Goal: Information Seeking & Learning: Learn about a topic

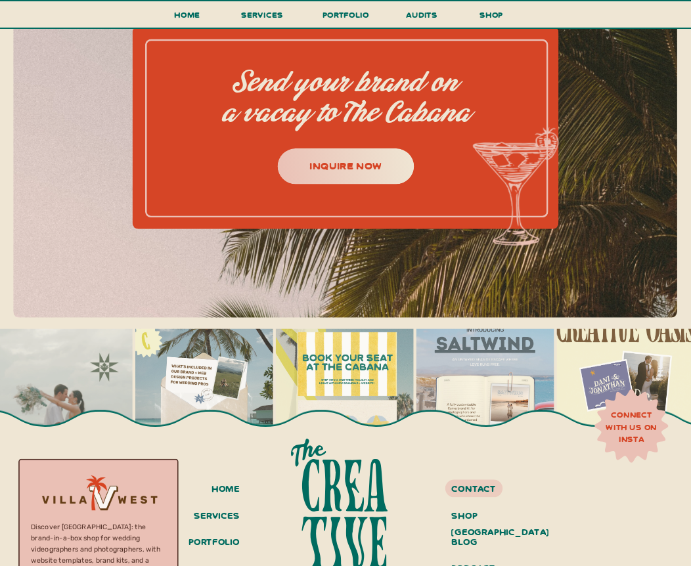
scroll to position [5017, 0]
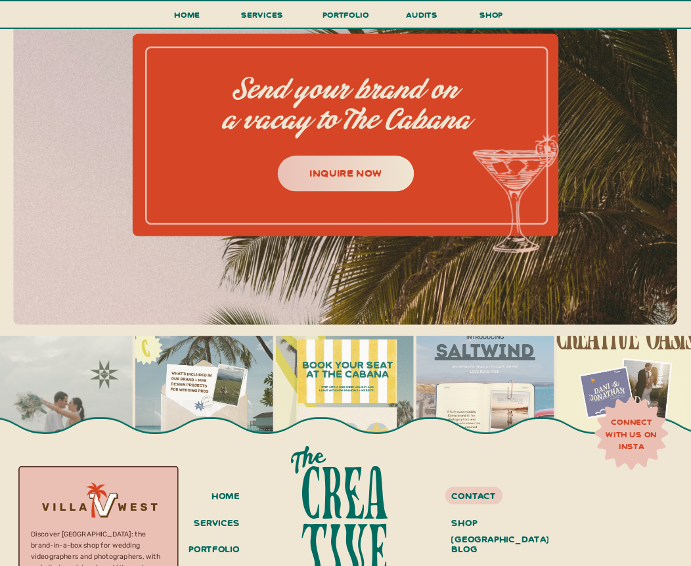
click at [363, 181] on div at bounding box center [346, 173] width 137 height 35
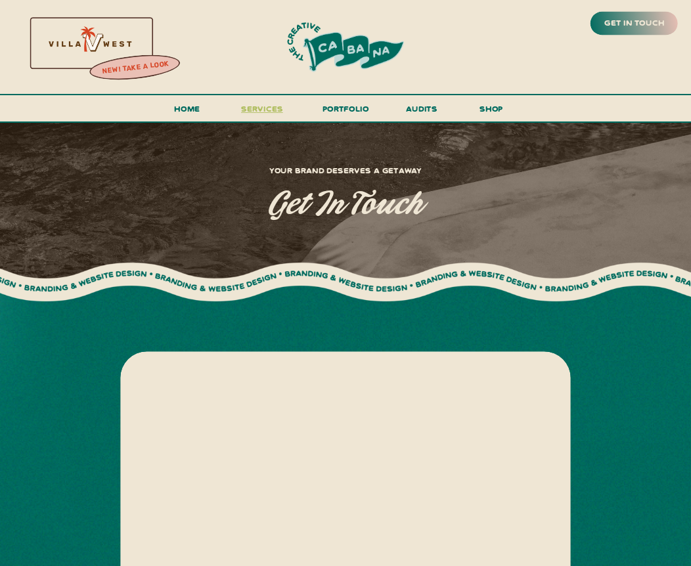
click at [265, 108] on span "services" at bounding box center [262, 108] width 42 height 11
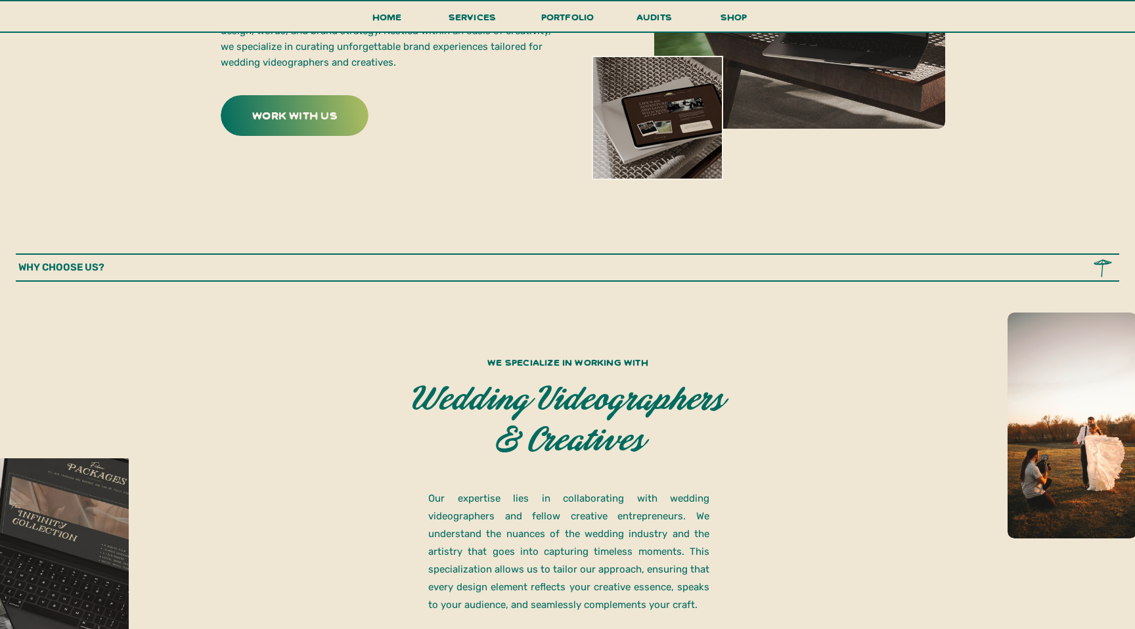
scroll to position [648, 0]
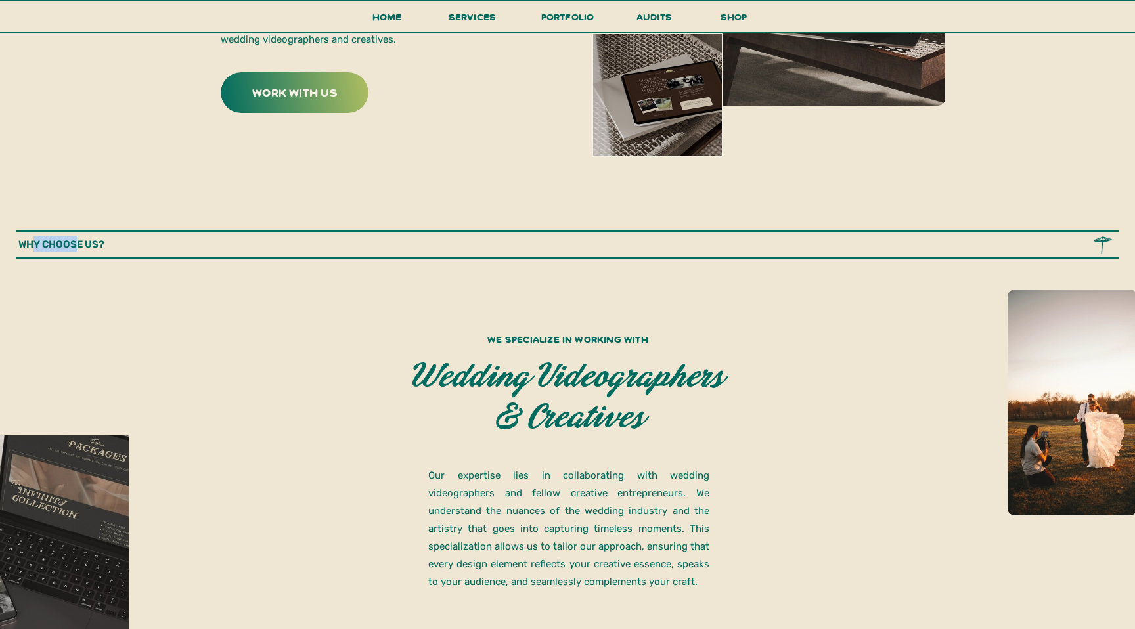
drag, startPoint x: 76, startPoint y: 239, endPoint x: 33, endPoint y: 239, distance: 42.0
click at [33, 239] on p "why choose us?" at bounding box center [84, 244] width 132 height 16
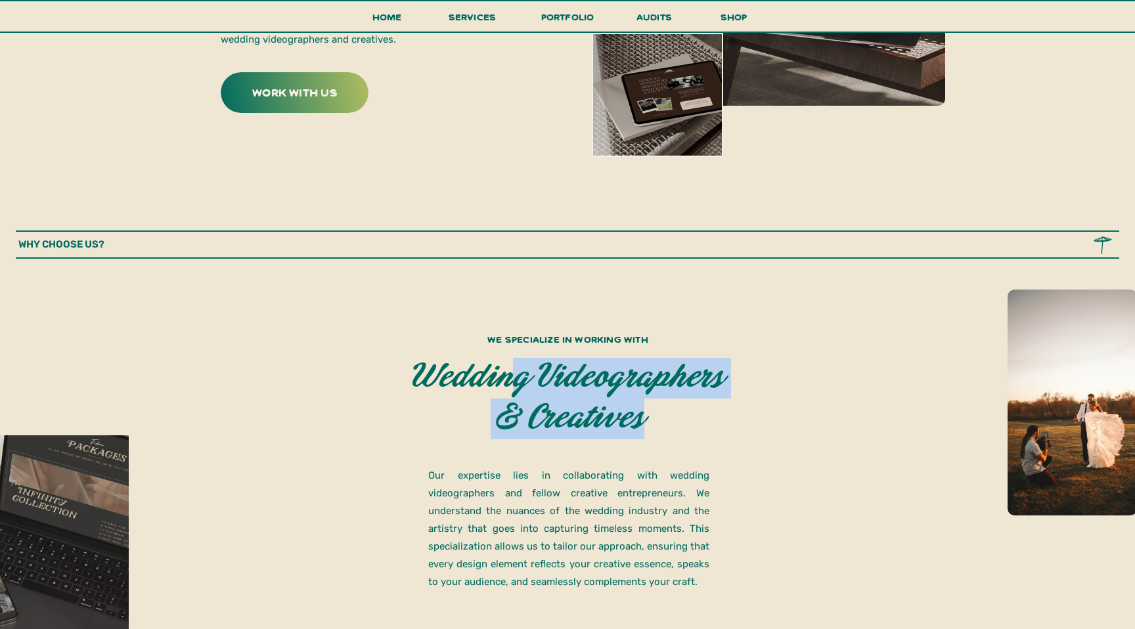
drag, startPoint x: 512, startPoint y: 371, endPoint x: 642, endPoint y: 425, distance: 140.8
click at [642, 425] on p "wedding videographers & creatives" at bounding box center [567, 402] width 317 height 89
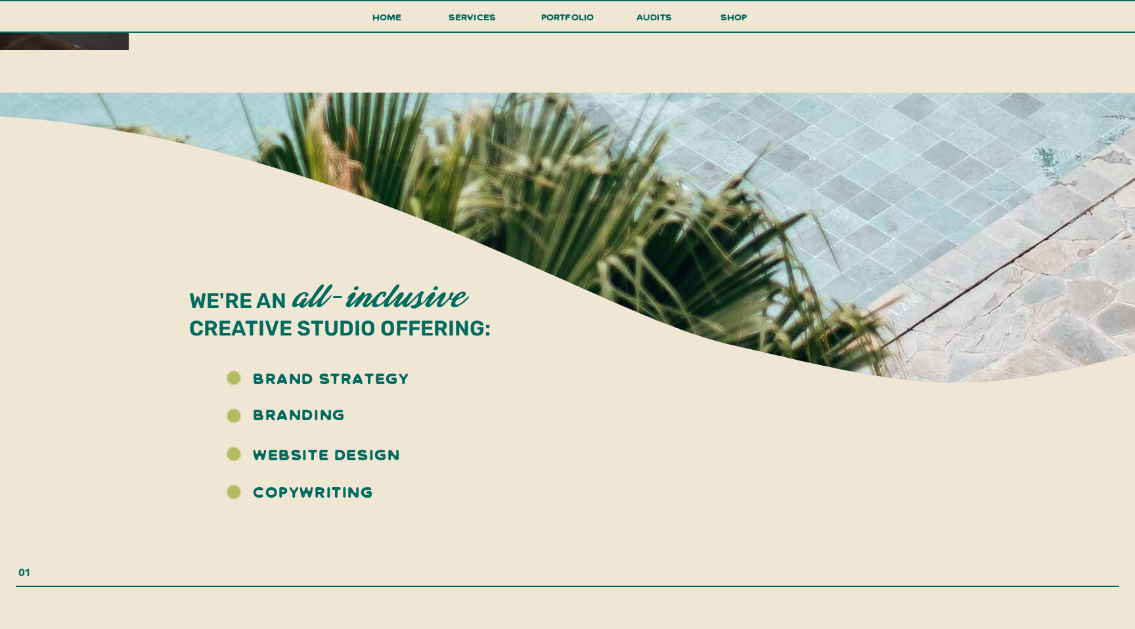
scroll to position [1268, 0]
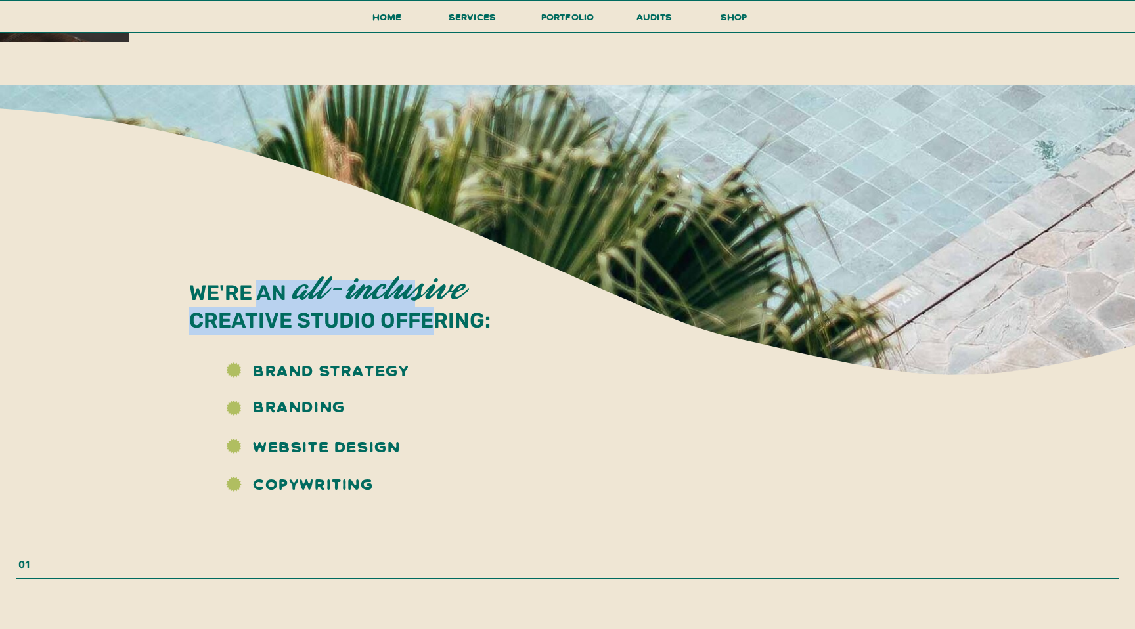
drag, startPoint x: 427, startPoint y: 315, endPoint x: 263, endPoint y: 296, distance: 164.6
click at [263, 296] on p "We're an creative studio offering:" at bounding box center [352, 306] width 326 height 53
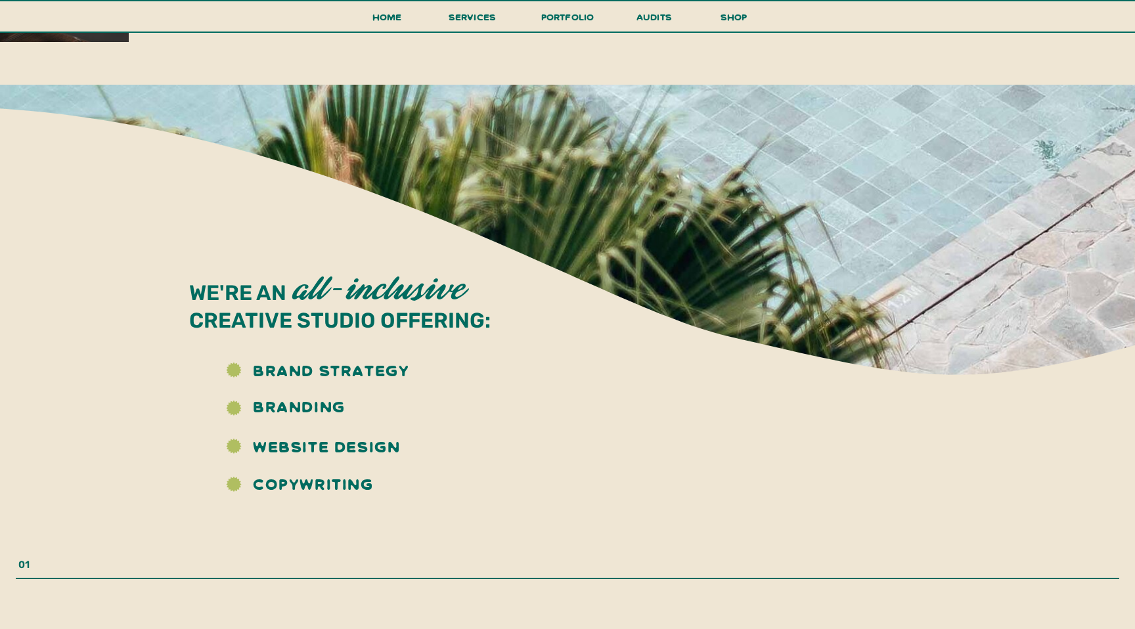
drag, startPoint x: 222, startPoint y: 292, endPoint x: 336, endPoint y: 324, distance: 118.7
click at [336, 324] on p "We're an creative studio offering:" at bounding box center [352, 306] width 326 height 53
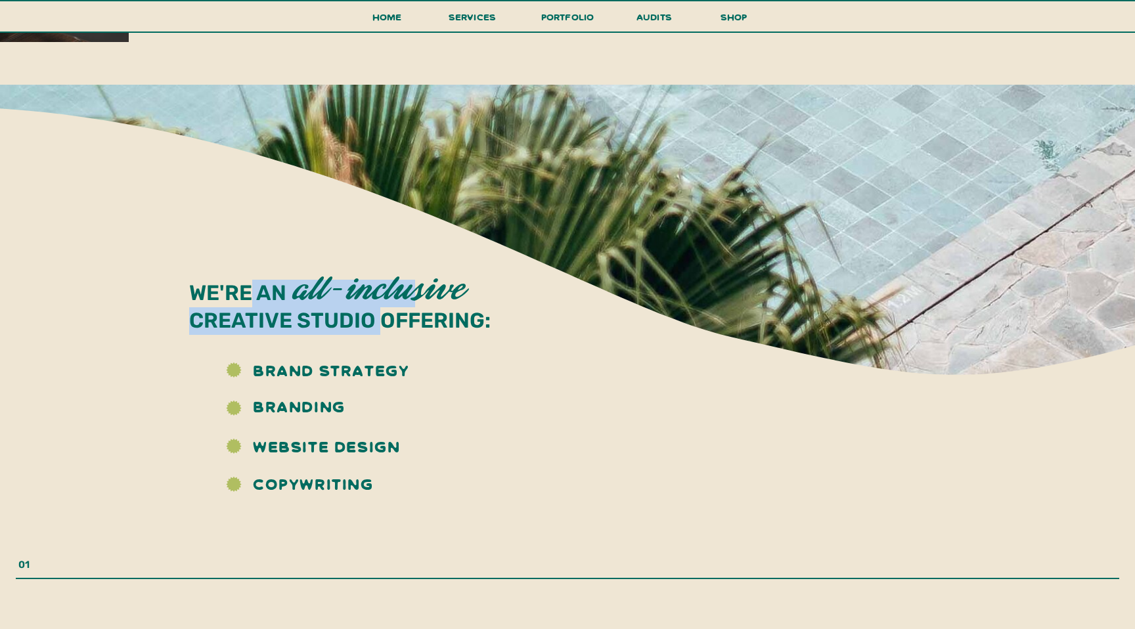
drag, startPoint x: 372, startPoint y: 326, endPoint x: 248, endPoint y: 303, distance: 126.2
click at [248, 303] on p "We're an creative studio offering:" at bounding box center [352, 306] width 326 height 53
drag, startPoint x: 192, startPoint y: 294, endPoint x: 322, endPoint y: 301, distance: 129.6
click at [322, 301] on div "We're an creative studio offering: We're an creative studio offering: all-inclu…" at bounding box center [567, 295] width 788 height 420
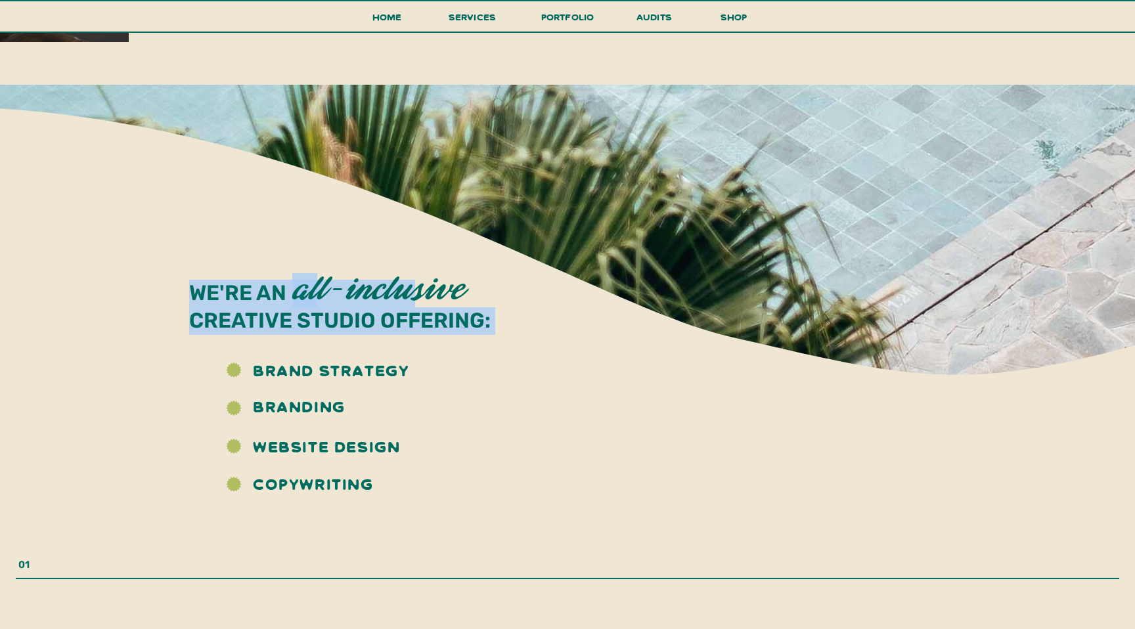
click at [322, 301] on h2 "all-inclusive" at bounding box center [378, 289] width 188 height 32
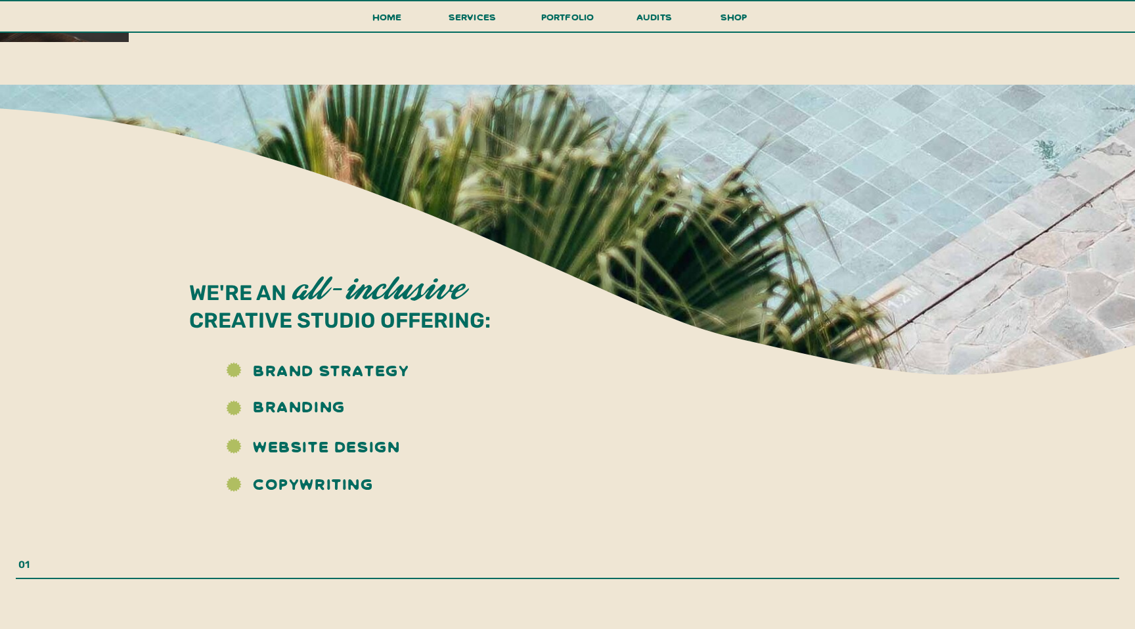
click at [400, 304] on h2 "all-inclusive" at bounding box center [378, 289] width 188 height 32
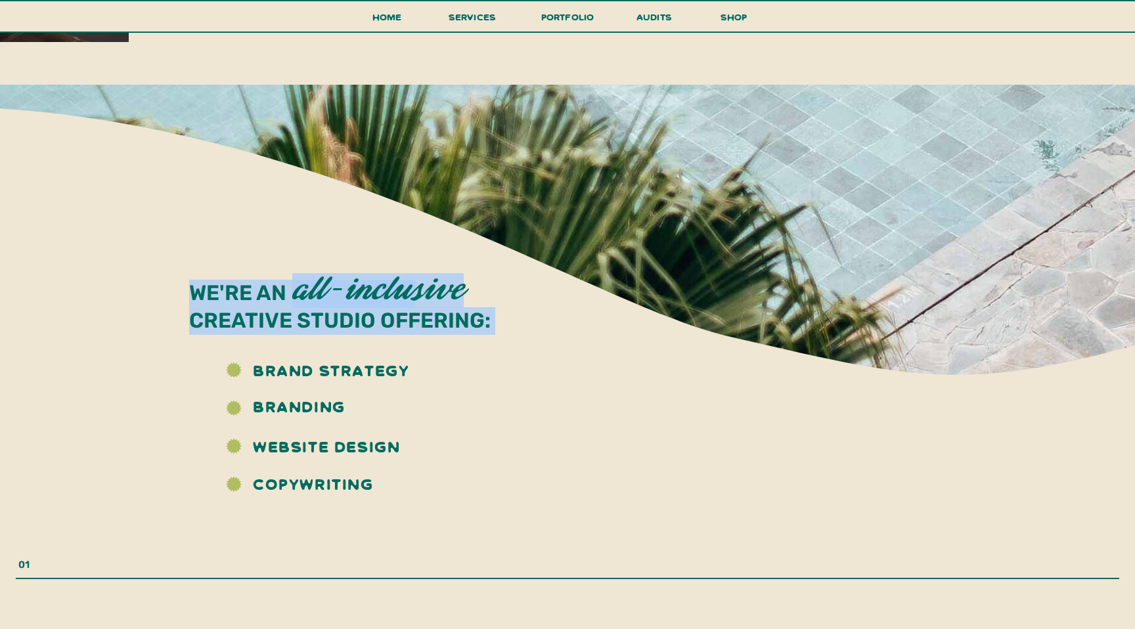
drag, startPoint x: 192, startPoint y: 292, endPoint x: 460, endPoint y: 291, distance: 268.0
click at [460, 291] on div "We're an creative studio offering: We're an creative studio offering: all-inclu…" at bounding box center [567, 295] width 788 height 420
copy div "We're an creative studio offering: all-inclusive"
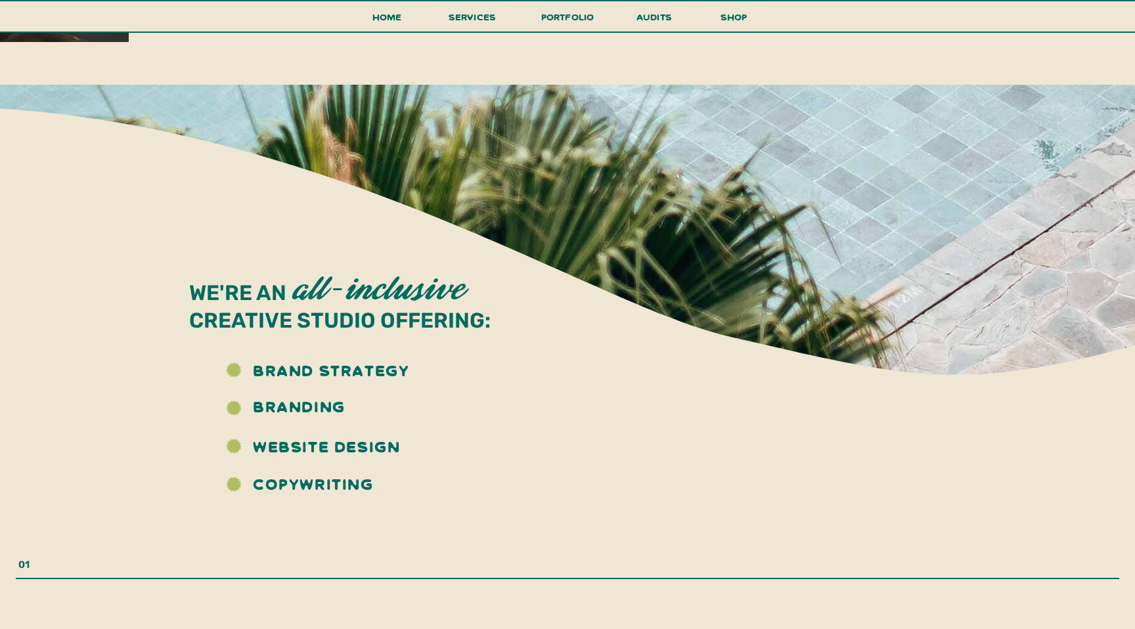
click at [267, 366] on h3 "brand strategy" at bounding box center [356, 367] width 206 height 33
drag, startPoint x: 232, startPoint y: 370, endPoint x: 244, endPoint y: 370, distance: 11.8
click at [244, 370] on icon at bounding box center [233, 370] width 33 height 15
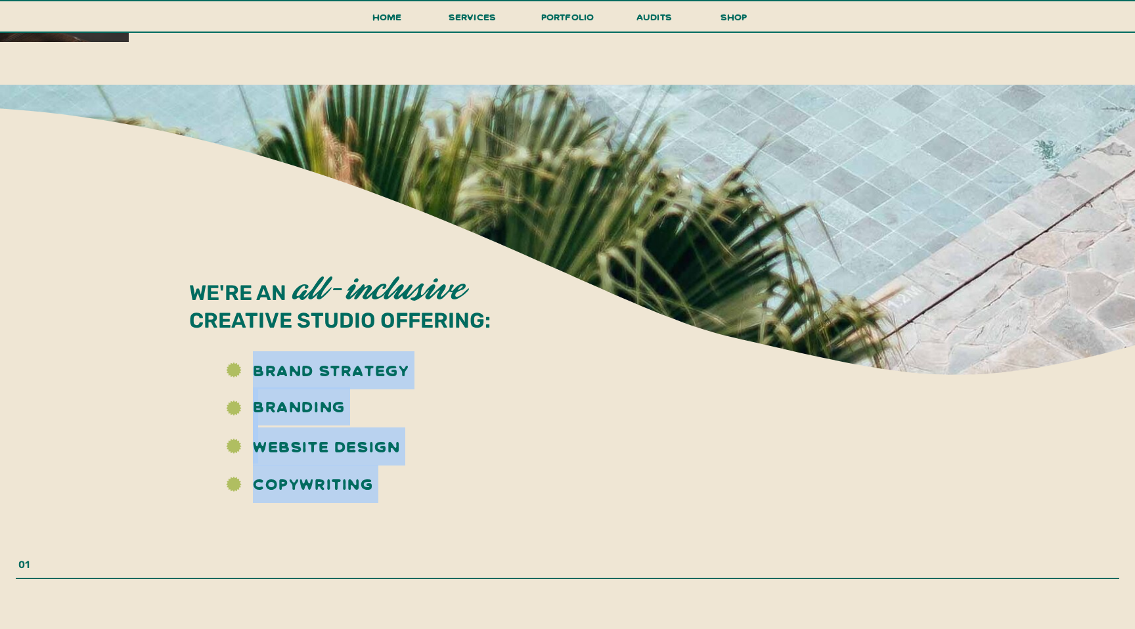
drag, startPoint x: 410, startPoint y: 370, endPoint x: 232, endPoint y: 374, distance: 178.0
click at [232, 374] on div "We're an creative studio offering: We're an creative studio offering: all-inclu…" at bounding box center [567, 295] width 788 height 420
click at [232, 374] on icon at bounding box center [234, 370] width 15 height 15
drag, startPoint x: 368, startPoint y: 484, endPoint x: 254, endPoint y: 373, distance: 158.8
click at [254, 373] on div "We're an creative studio offering: We're an creative studio offering: all-inclu…" at bounding box center [567, 295] width 788 height 420
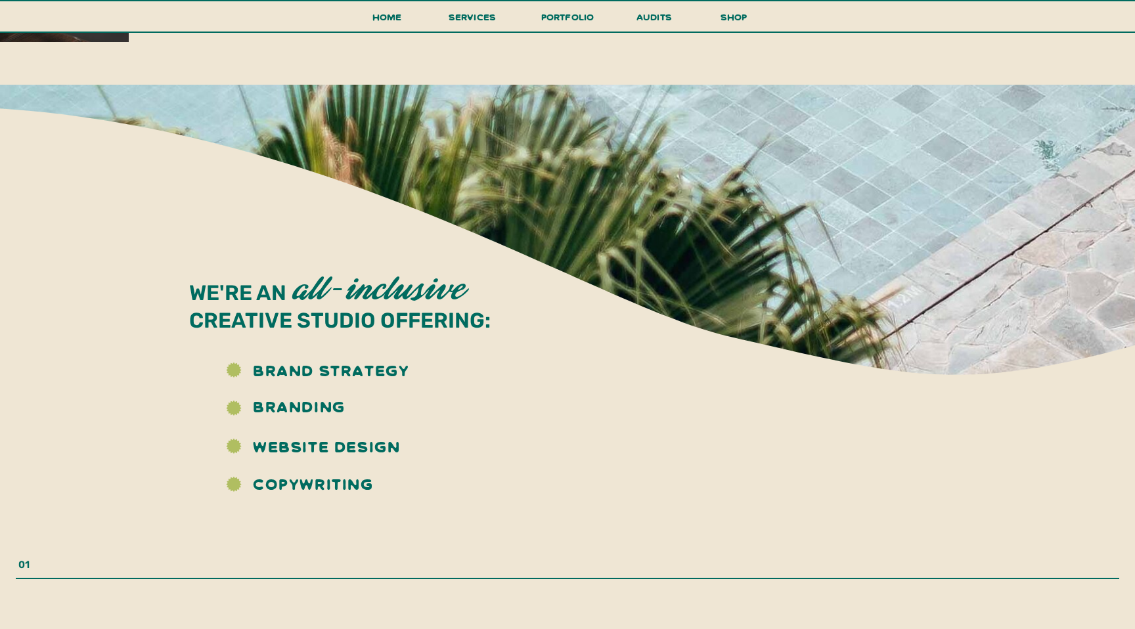
click at [443, 389] on icon at bounding box center [333, 307] width 2889 height 402
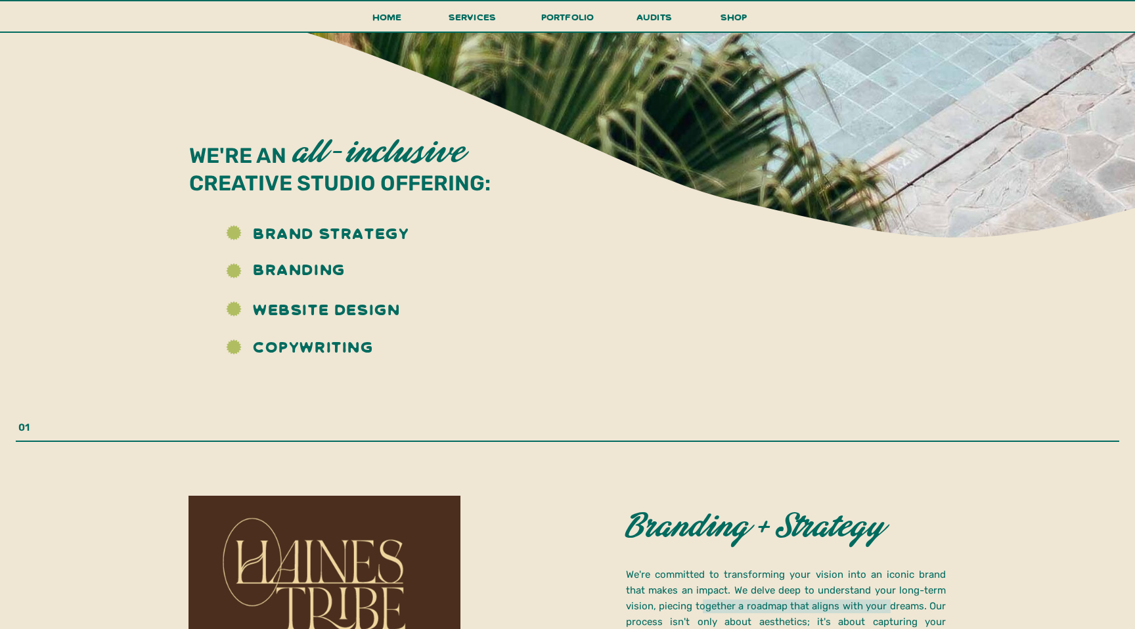
scroll to position [1404, 0]
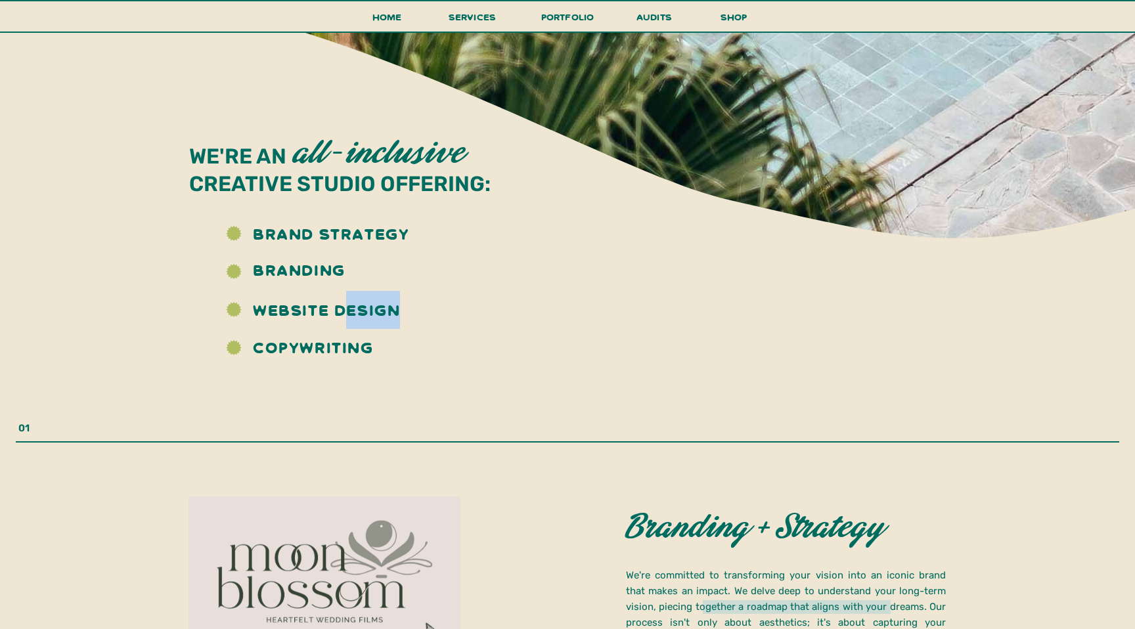
drag, startPoint x: 399, startPoint y: 311, endPoint x: 344, endPoint y: 311, distance: 54.5
click at [344, 311] on h3 "website design" at bounding box center [337, 307] width 168 height 33
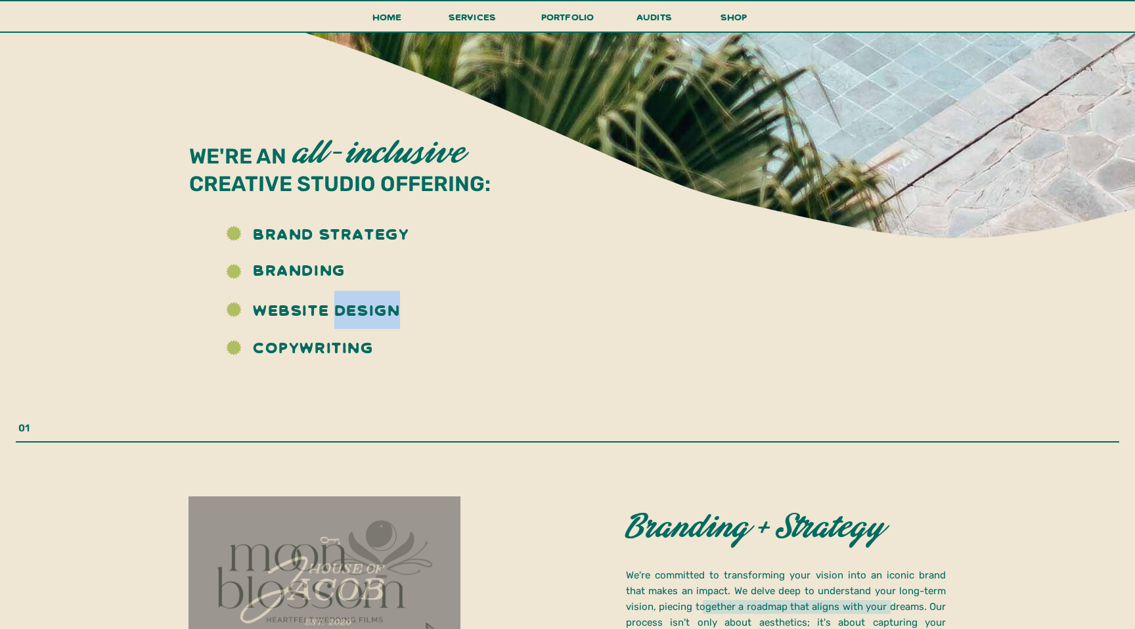
drag, startPoint x: 336, startPoint y: 311, endPoint x: 395, endPoint y: 313, distance: 59.1
click at [395, 313] on h3 "website design" at bounding box center [337, 307] width 168 height 33
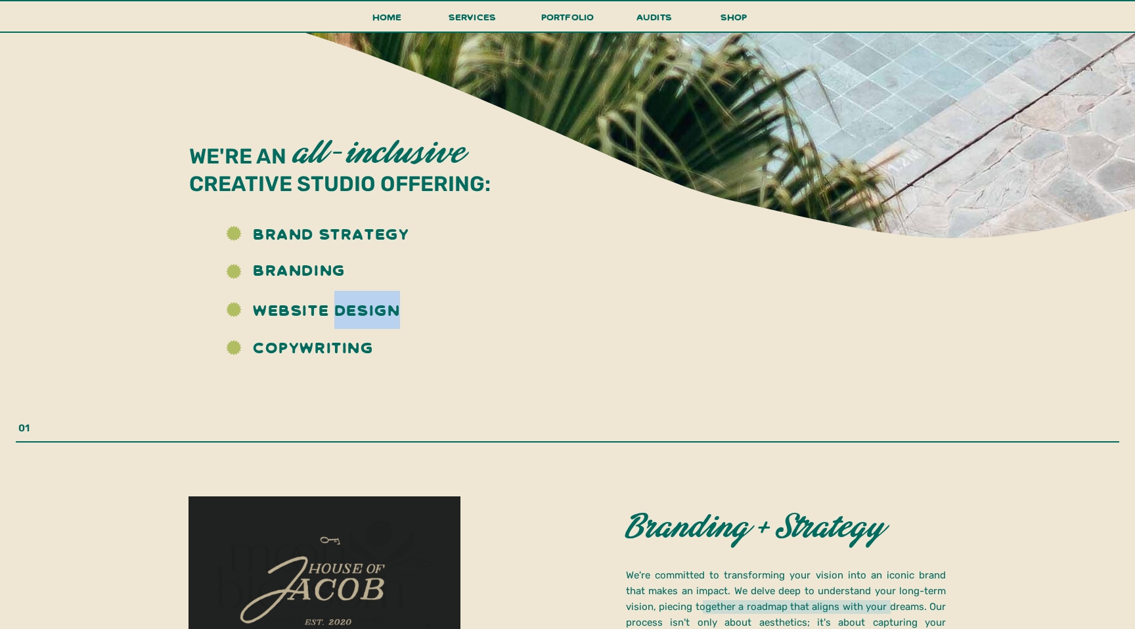
click at [395, 313] on h3 "website design" at bounding box center [337, 307] width 168 height 33
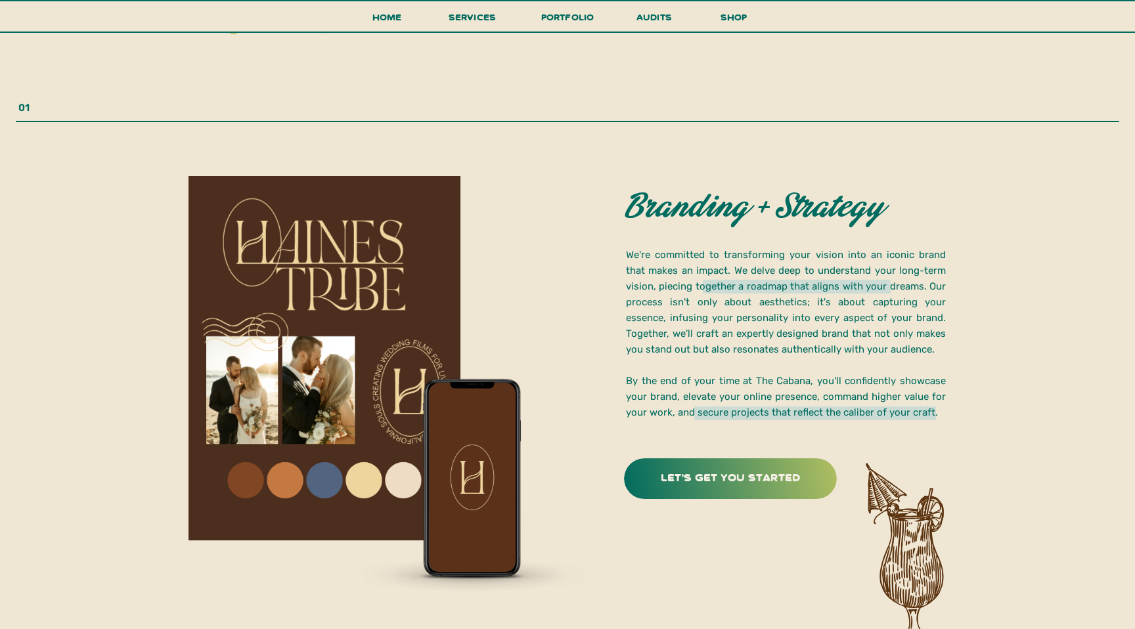
scroll to position [1728, 0]
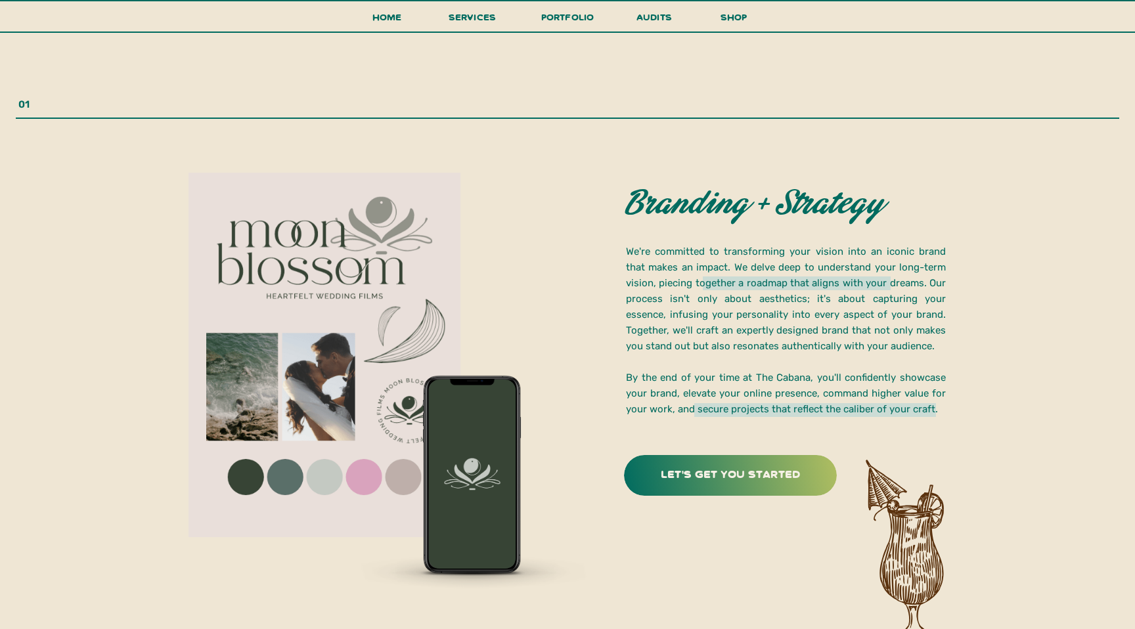
click at [690, 273] on p "We're committed to transforming your vision into an iconic brand that makes an …" at bounding box center [786, 332] width 320 height 176
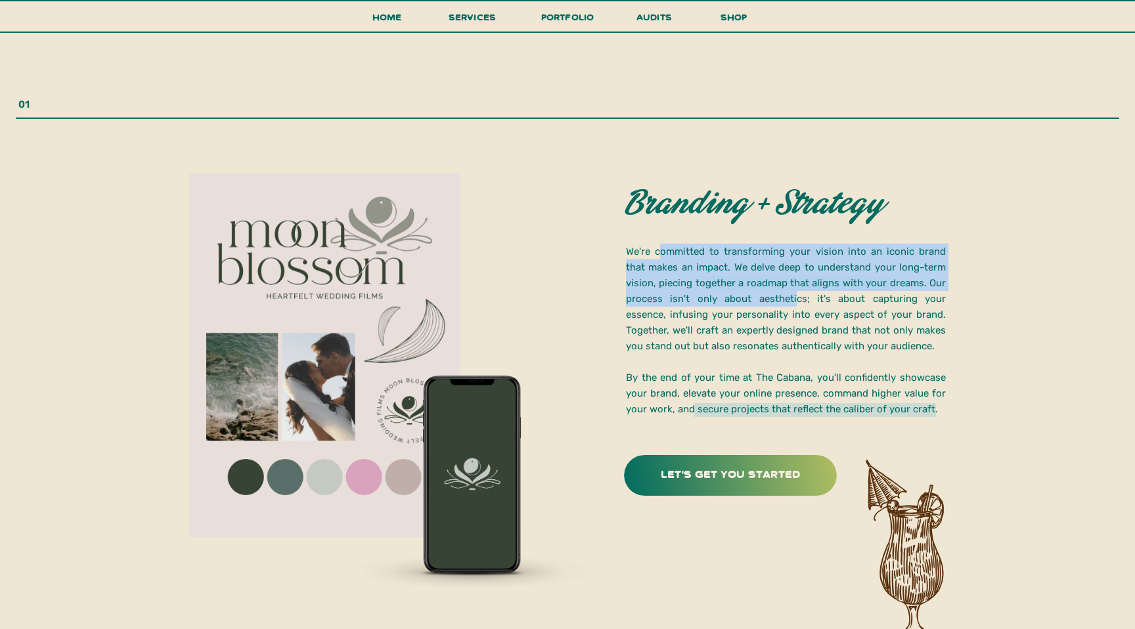
drag, startPoint x: 659, startPoint y: 255, endPoint x: 735, endPoint y: 299, distance: 87.4
click at [690, 299] on p "We're committed to transforming your vision into an iconic brand that makes an …" at bounding box center [786, 332] width 320 height 176
click at [690, 294] on p "We're committed to transforming your vision into an iconic brand that makes an …" at bounding box center [786, 332] width 320 height 176
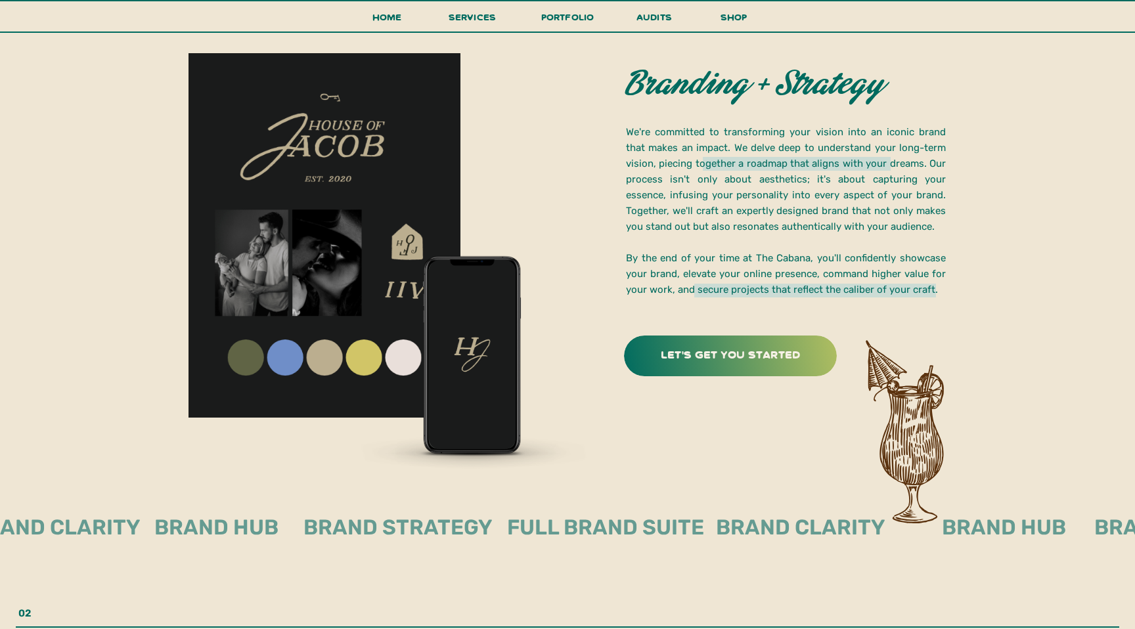
scroll to position [1835, 0]
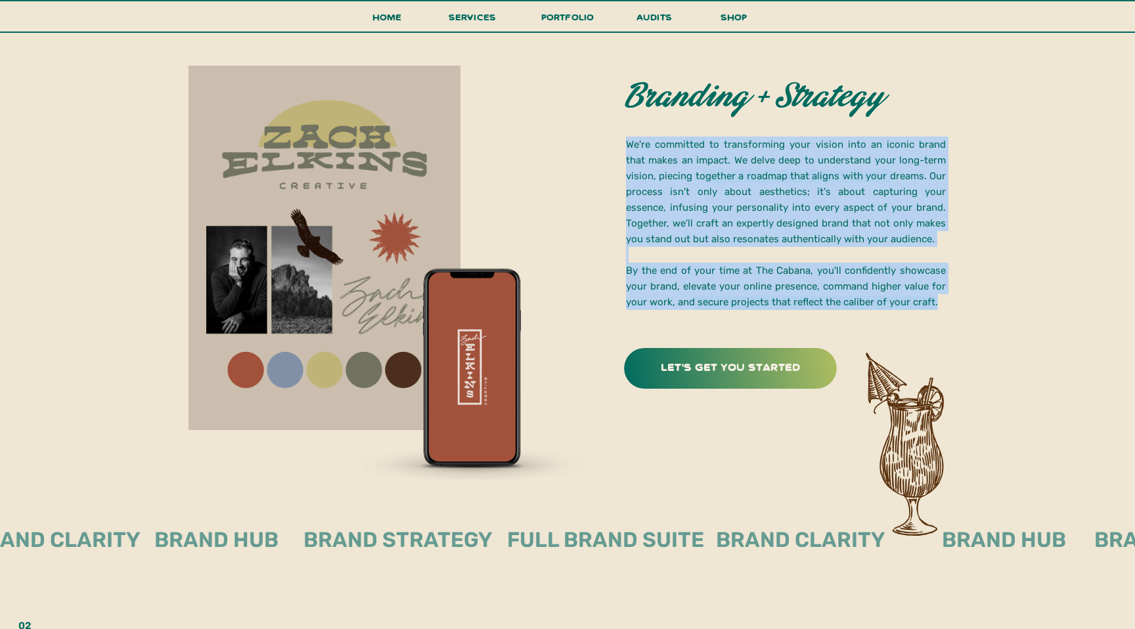
drag, startPoint x: 629, startPoint y: 144, endPoint x: 941, endPoint y: 297, distance: 347.2
click at [690, 297] on p "We're committed to transforming your vision into an iconic brand that makes an …" at bounding box center [786, 225] width 320 height 176
copy p "We're committed to transforming your vision into an iconic brand that makes an …"
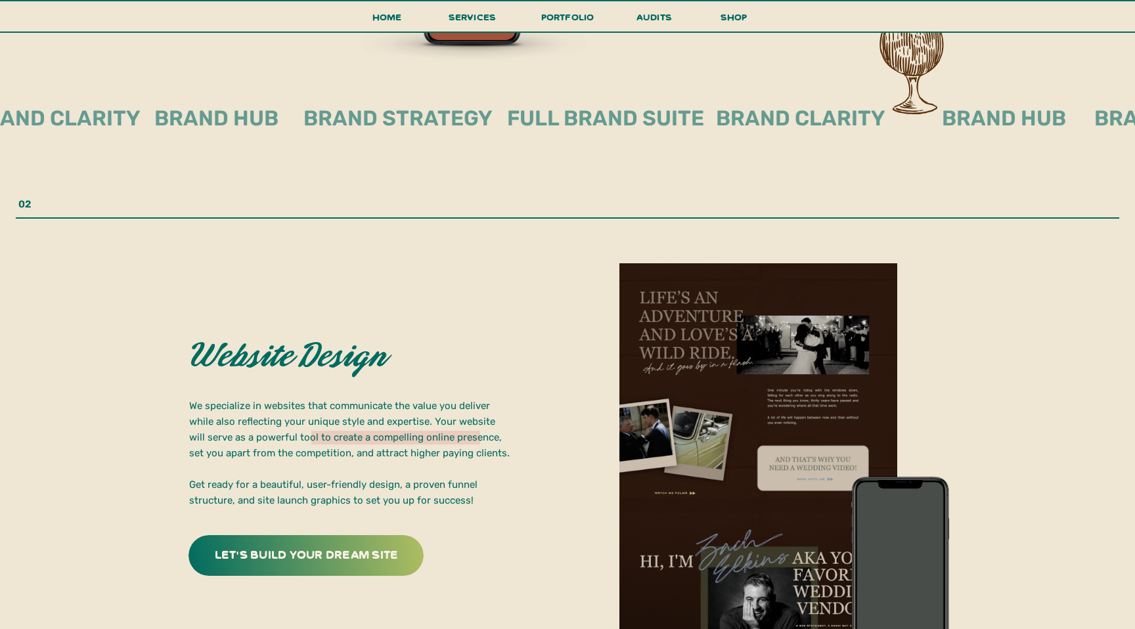
scroll to position [2283, 0]
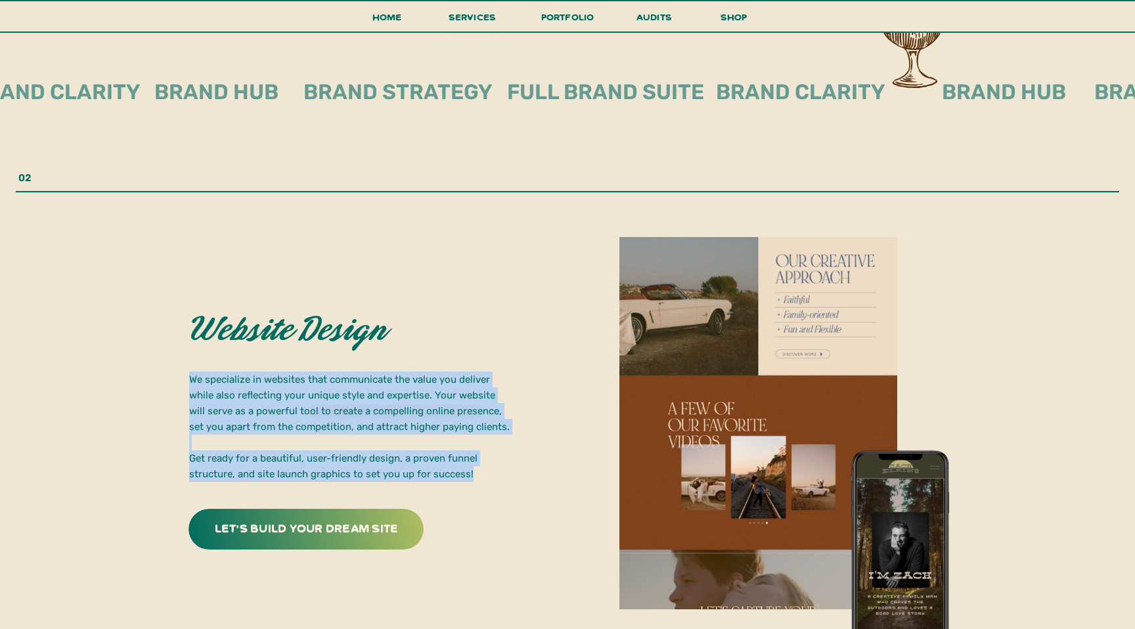
drag, startPoint x: 191, startPoint y: 380, endPoint x: 469, endPoint y: 472, distance: 292.4
click at [469, 472] on p "We specialize in websites that communicate the value you deliver while also ref…" at bounding box center [349, 426] width 321 height 108
copy p "We specialize in websites that communicate the value you deliver while also ref…"
